Goal: Check status

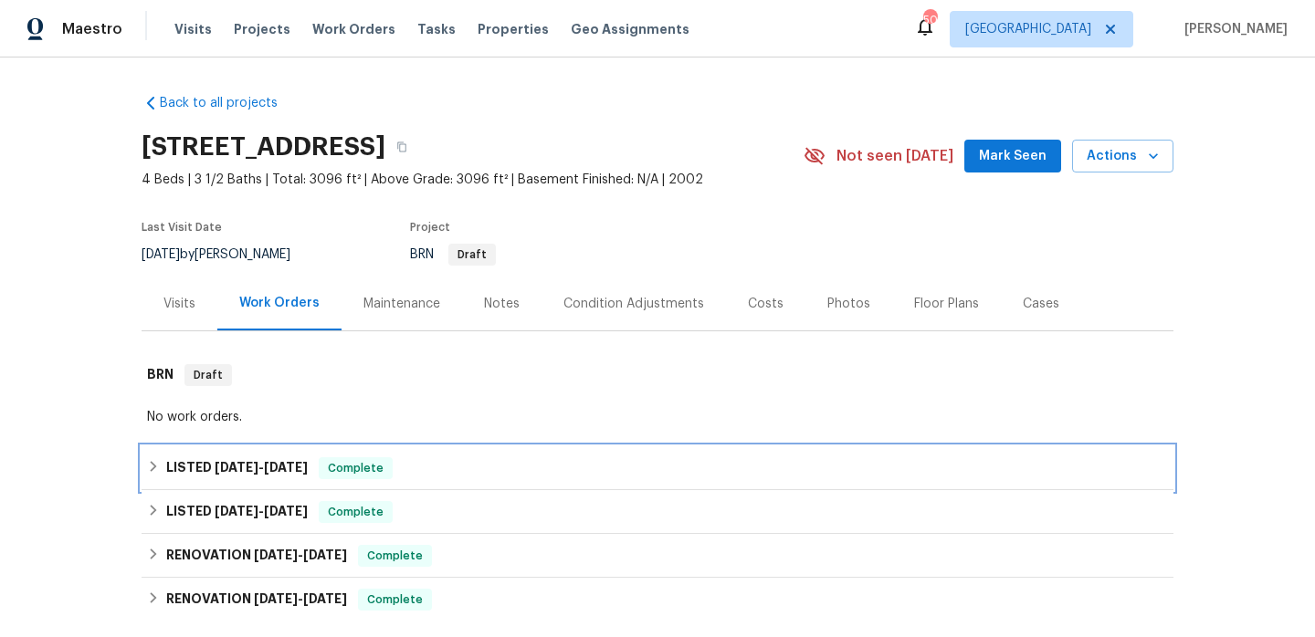
click at [463, 479] on div "LISTED [DATE] - [DATE] Complete" at bounding box center [657, 469] width 1021 height 22
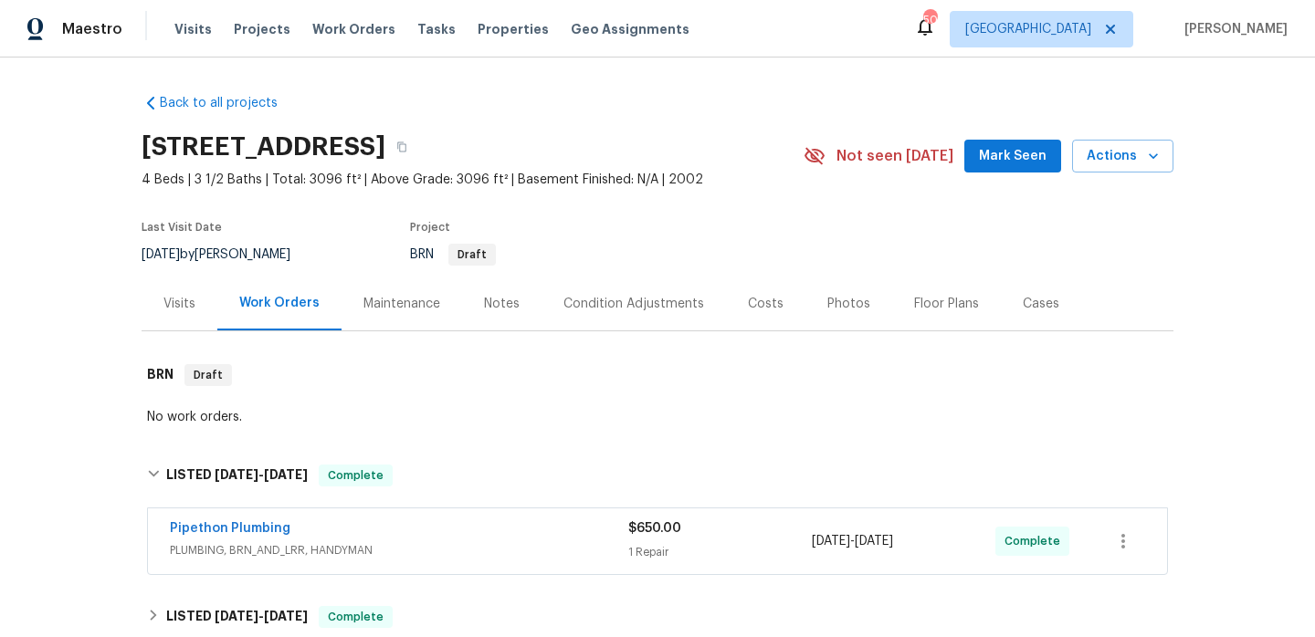
click at [454, 560] on span "PLUMBING, BRN_AND_LRR, HANDYMAN" at bounding box center [399, 551] width 458 height 18
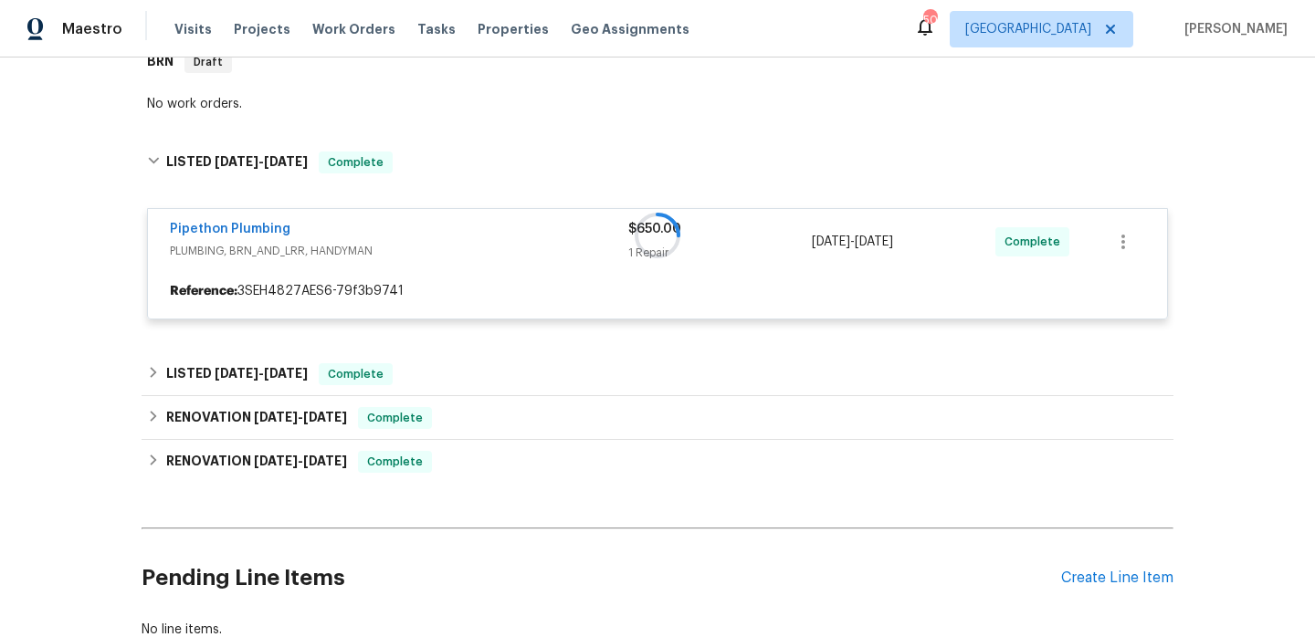
scroll to position [317, 0]
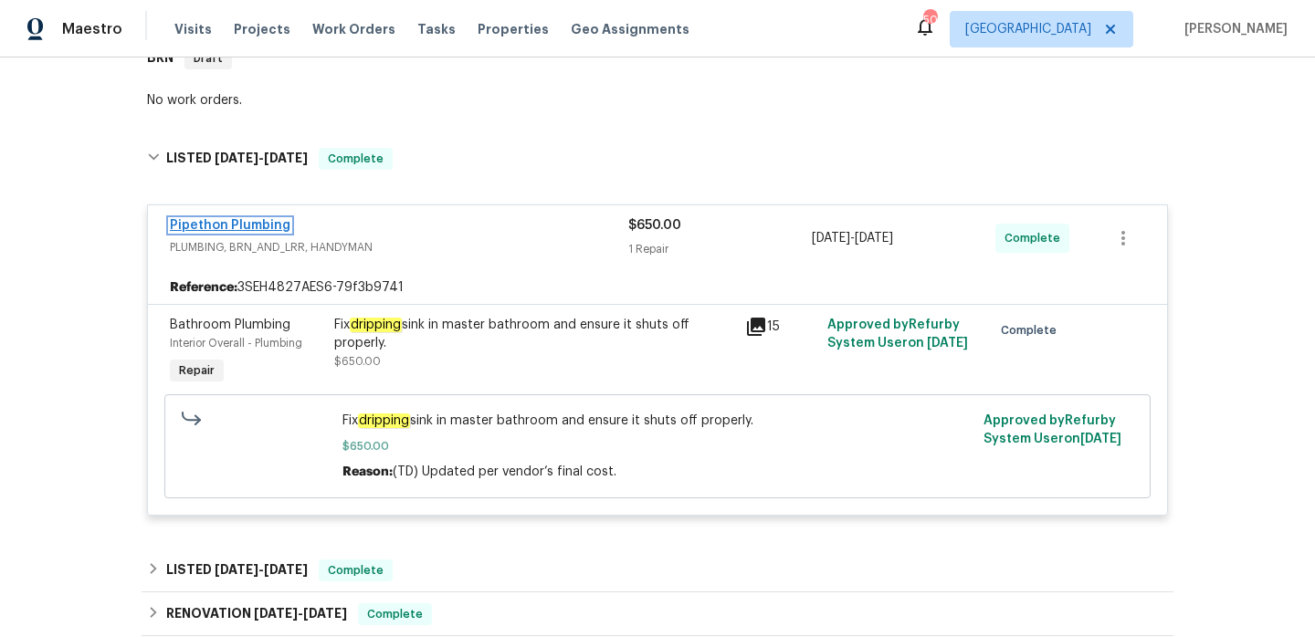
click at [256, 232] on link "Pipethon Plumbing" at bounding box center [230, 225] width 121 height 13
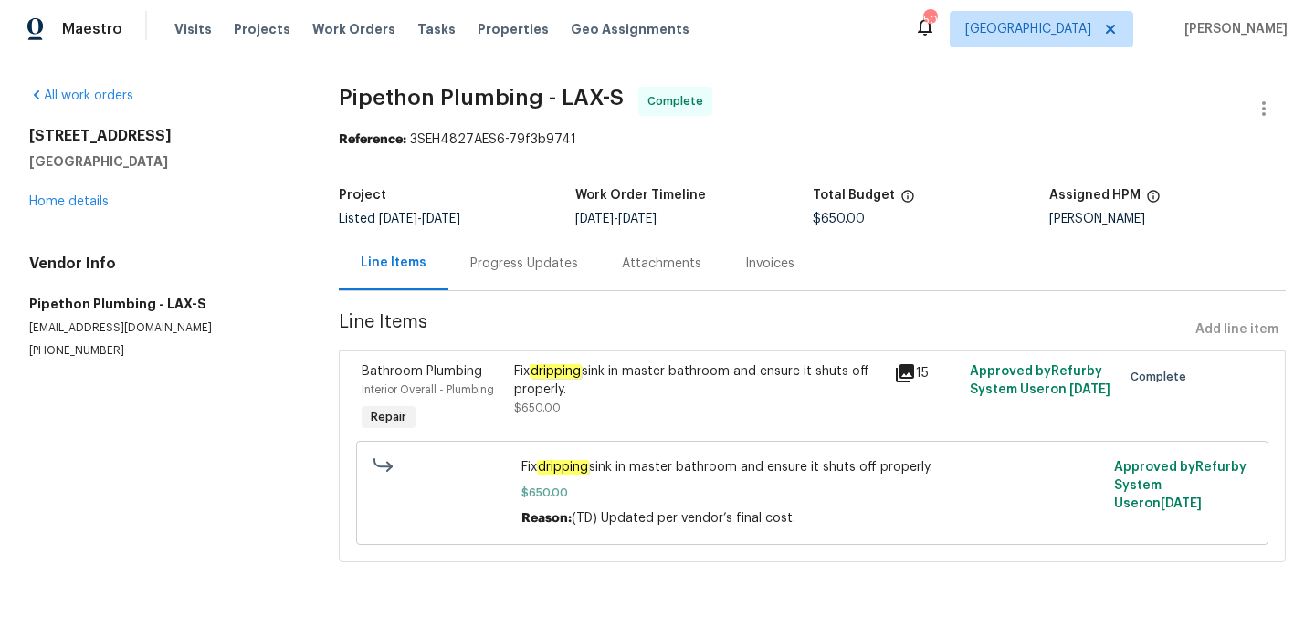
click at [456, 258] on div "Progress Updates" at bounding box center [524, 264] width 152 height 54
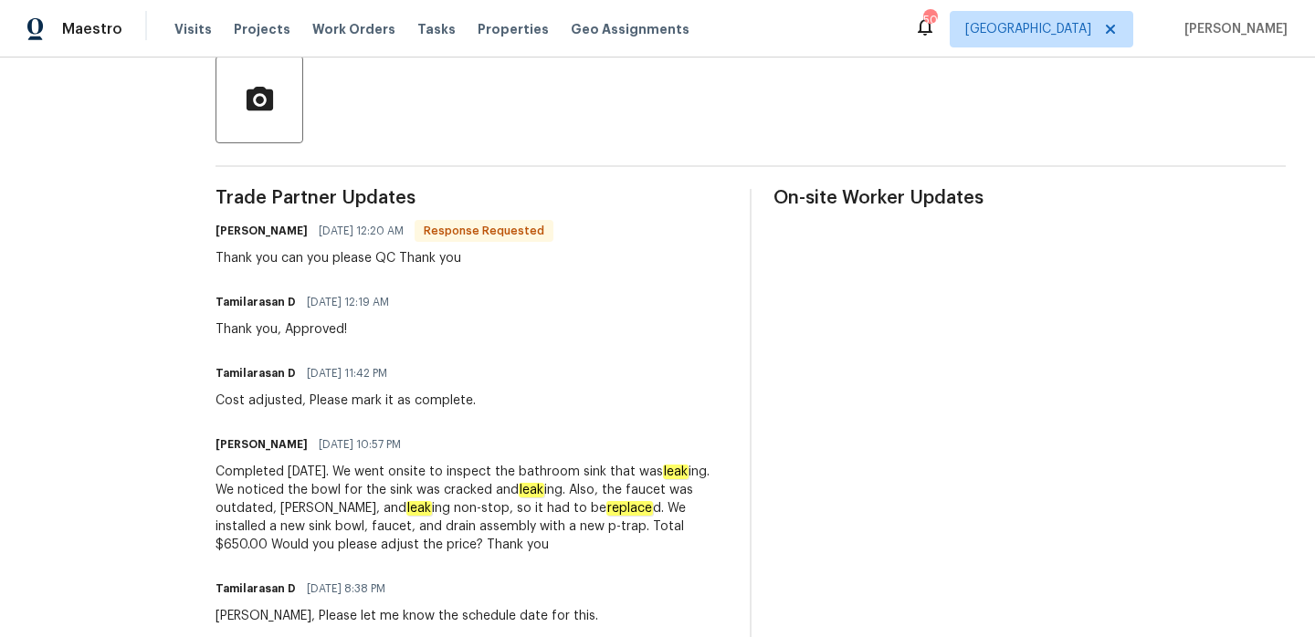
scroll to position [615, 0]
